Goal: Information Seeking & Learning: Learn about a topic

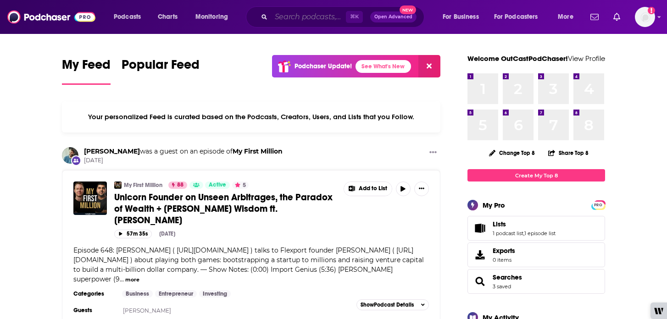
click at [303, 19] on input "Search podcasts, credits, & more..." at bounding box center [308, 17] width 75 height 15
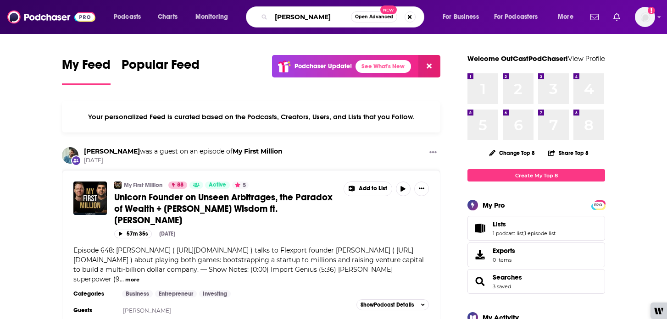
type input "[PERSON_NAME]"
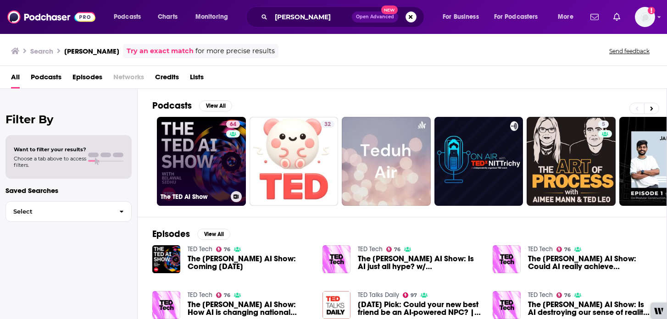
click at [216, 161] on link "64 The [PERSON_NAME] AI Show" at bounding box center [201, 161] width 89 height 89
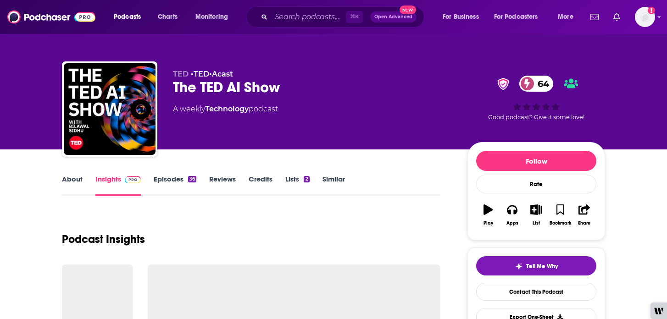
click at [180, 180] on link "Episodes 36" at bounding box center [175, 185] width 43 height 21
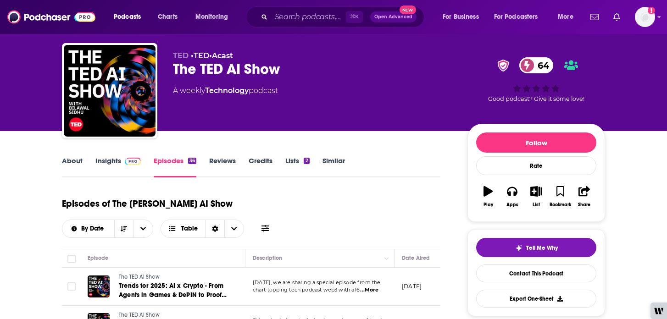
scroll to position [55, 0]
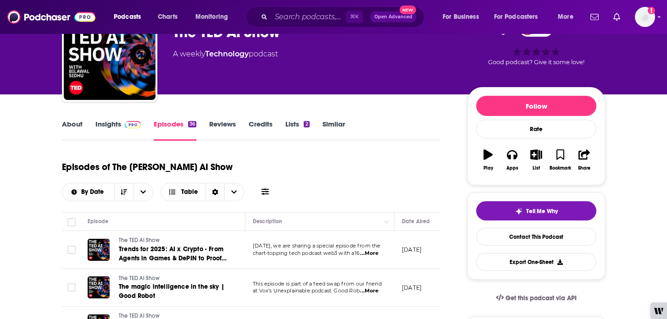
click at [103, 128] on link "Insights" at bounding box center [117, 130] width 45 height 21
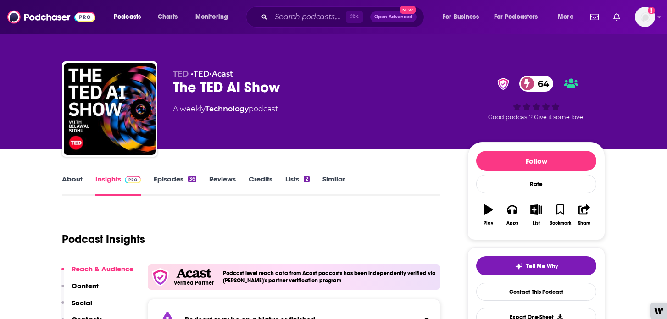
scroll to position [18, 0]
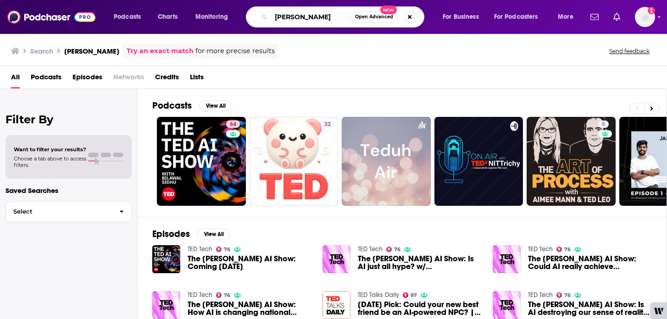
click at [301, 20] on input "[PERSON_NAME]" at bounding box center [311, 17] width 80 height 15
type input "[PERSON_NAME]"
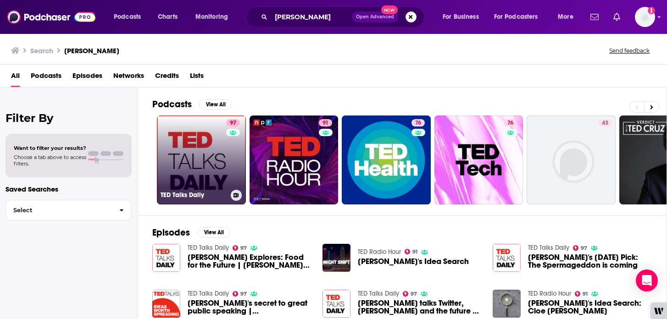
click at [225, 163] on link "97 TED Talks Daily" at bounding box center [201, 160] width 89 height 89
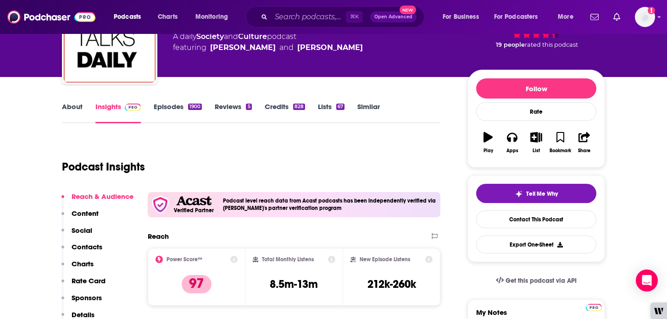
scroll to position [73, 0]
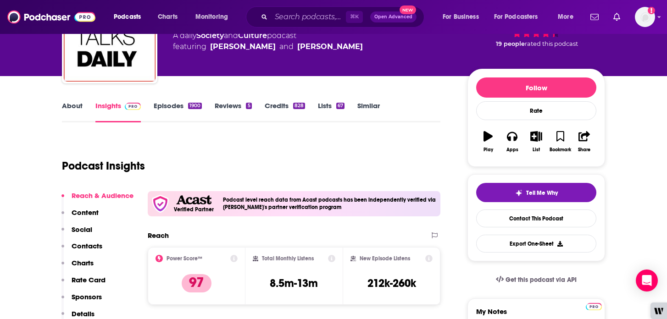
click at [79, 105] on link "About" at bounding box center [72, 111] width 21 height 21
